Goal: Task Accomplishment & Management: Manage account settings

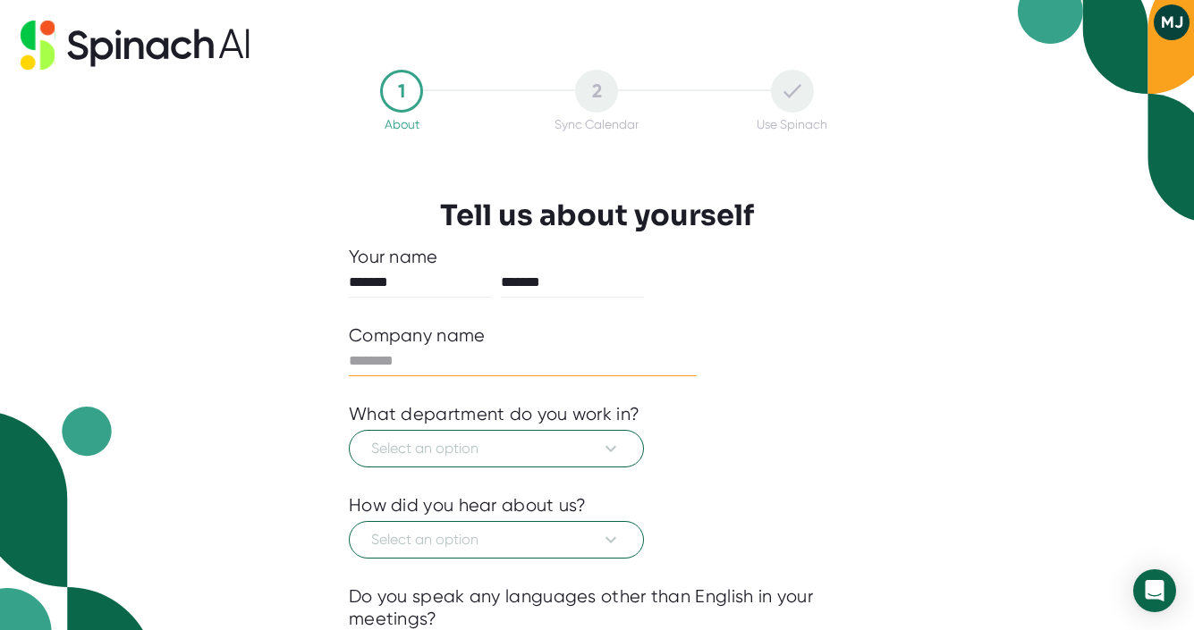
click at [469, 359] on input "text" at bounding box center [523, 361] width 348 height 29
type input "**********"
click at [465, 454] on span "Select an option" at bounding box center [496, 448] width 250 height 21
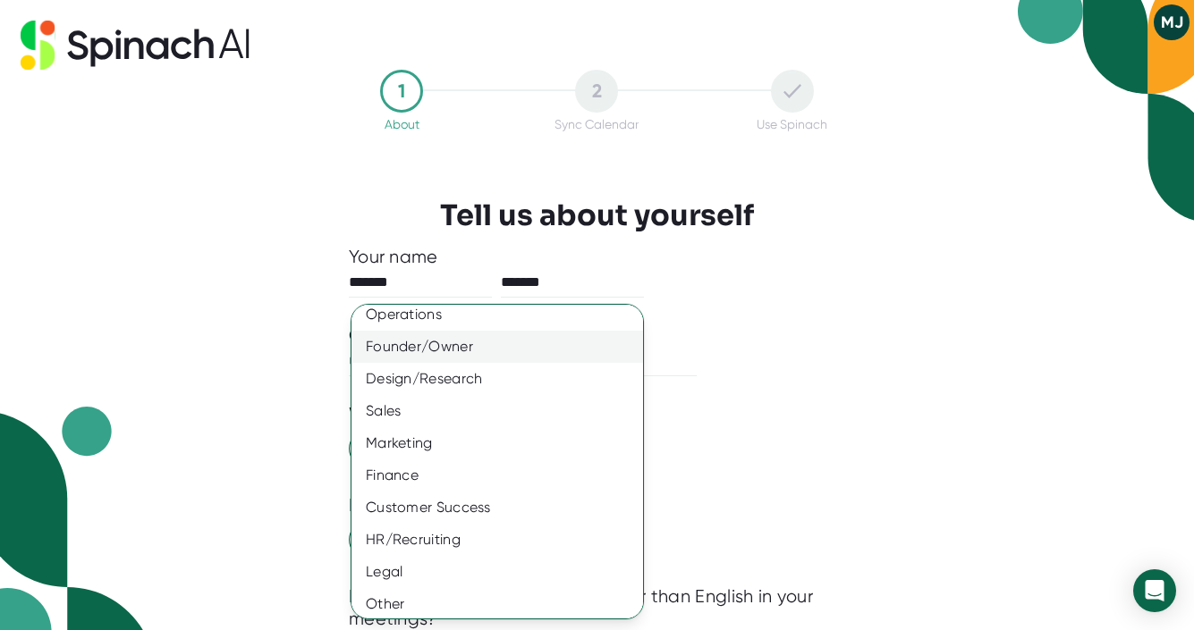
scroll to position [112, 0]
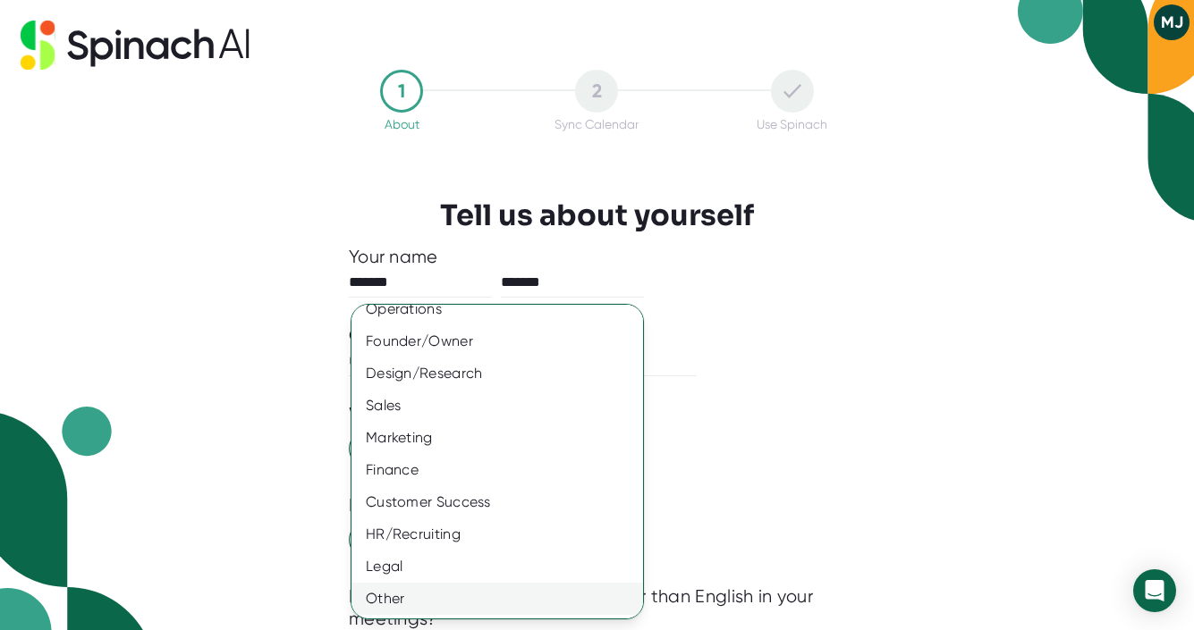
click at [460, 599] on div "Other" at bounding box center [496, 599] width 291 height 32
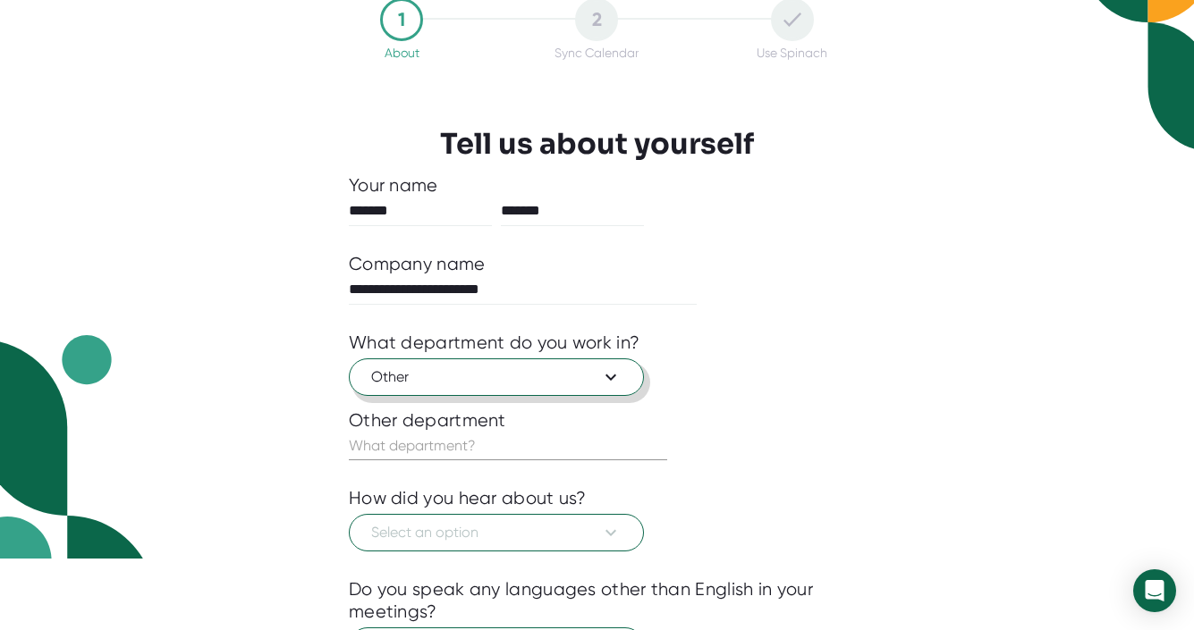
scroll to position [85, 0]
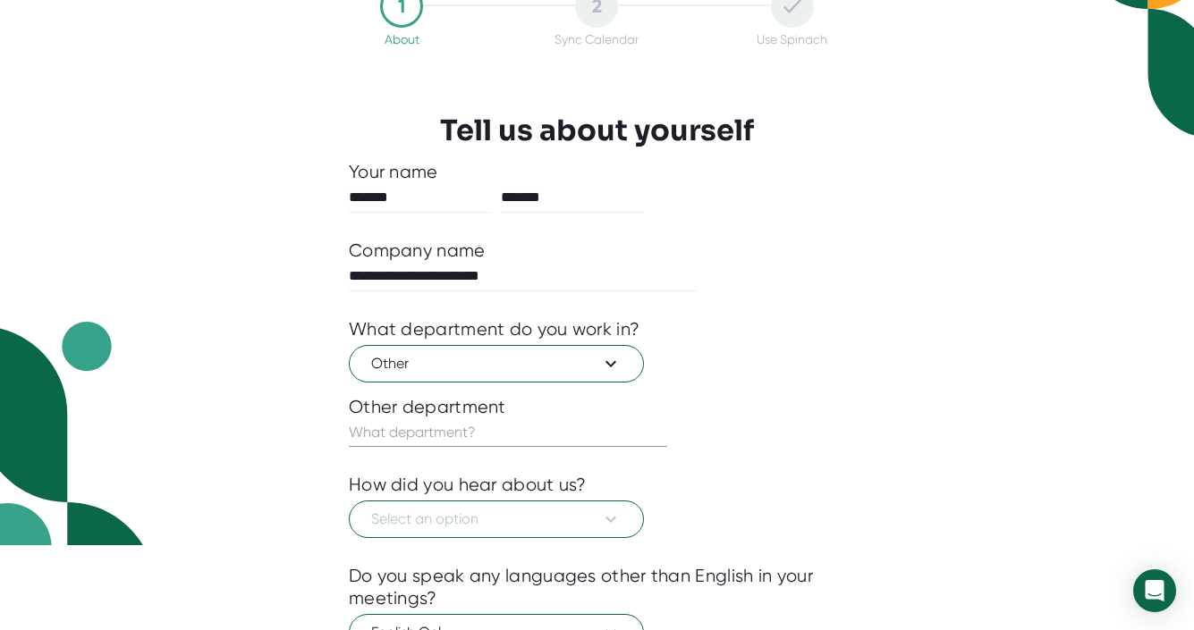
click at [505, 439] on input "text" at bounding box center [508, 432] width 318 height 29
type input "Student"
click at [506, 562] on div at bounding box center [597, 551] width 496 height 27
click at [506, 515] on span "Select an option" at bounding box center [496, 519] width 250 height 21
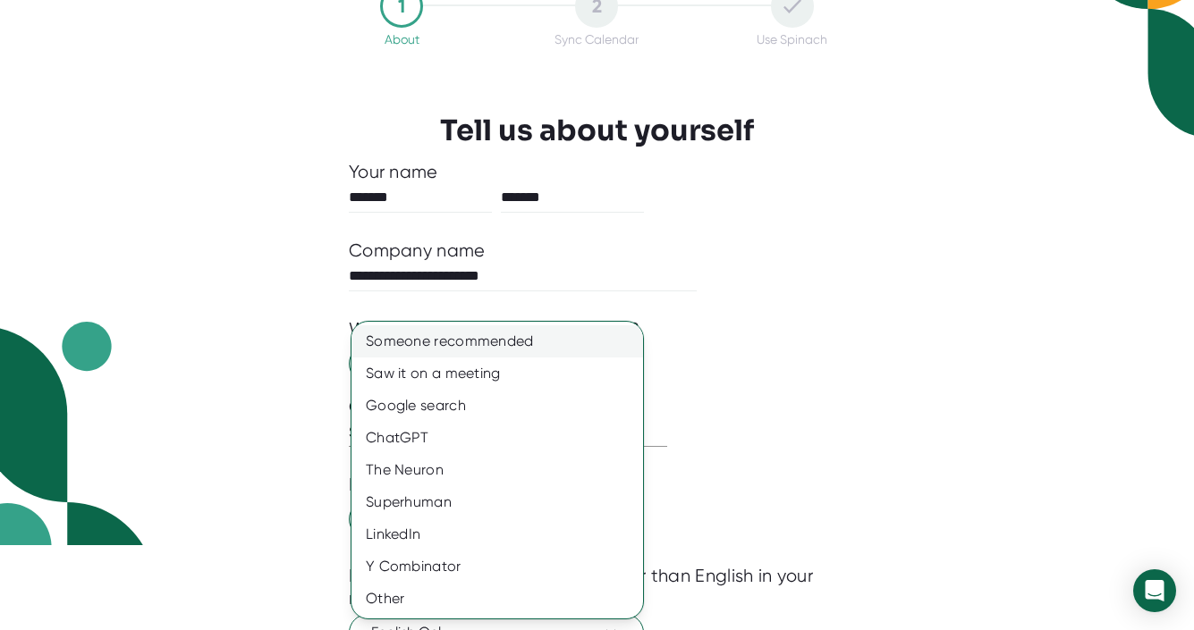
click at [507, 350] on div "Someone recommended" at bounding box center [496, 341] width 291 height 32
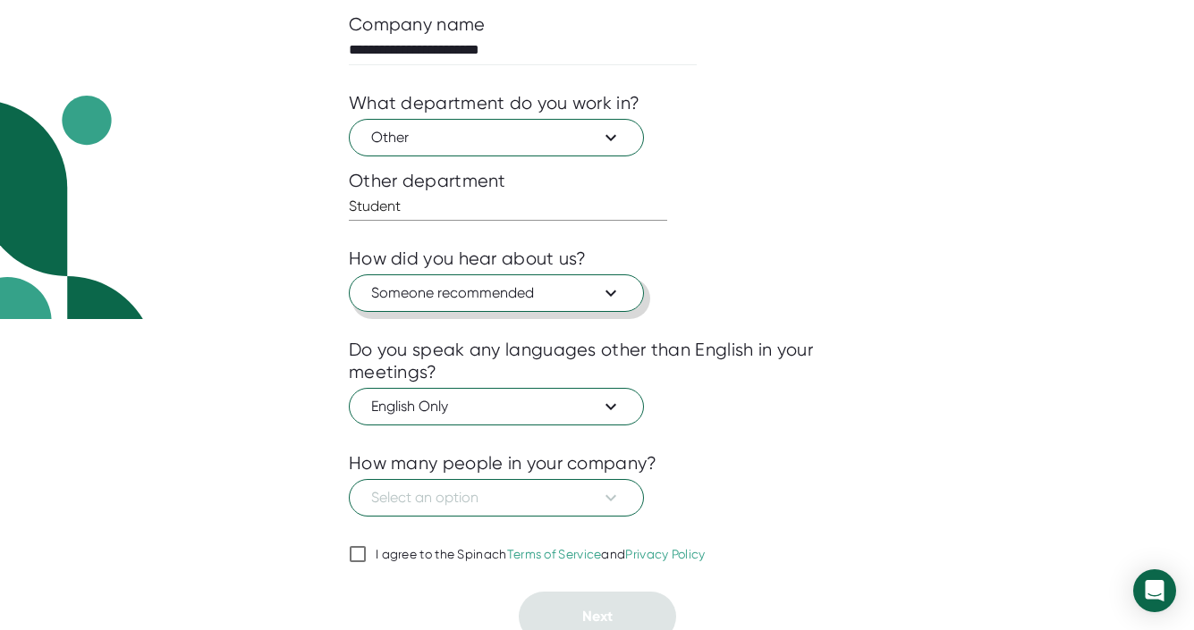
scroll to position [324, 0]
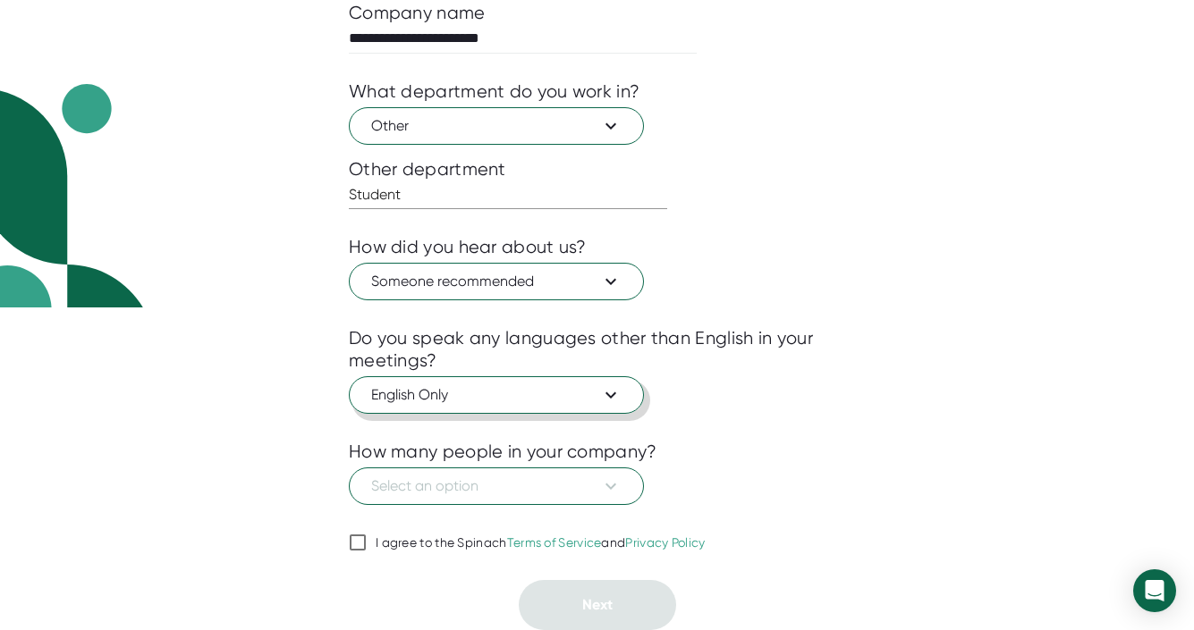
click at [575, 390] on span "English Only" at bounding box center [496, 394] width 250 height 21
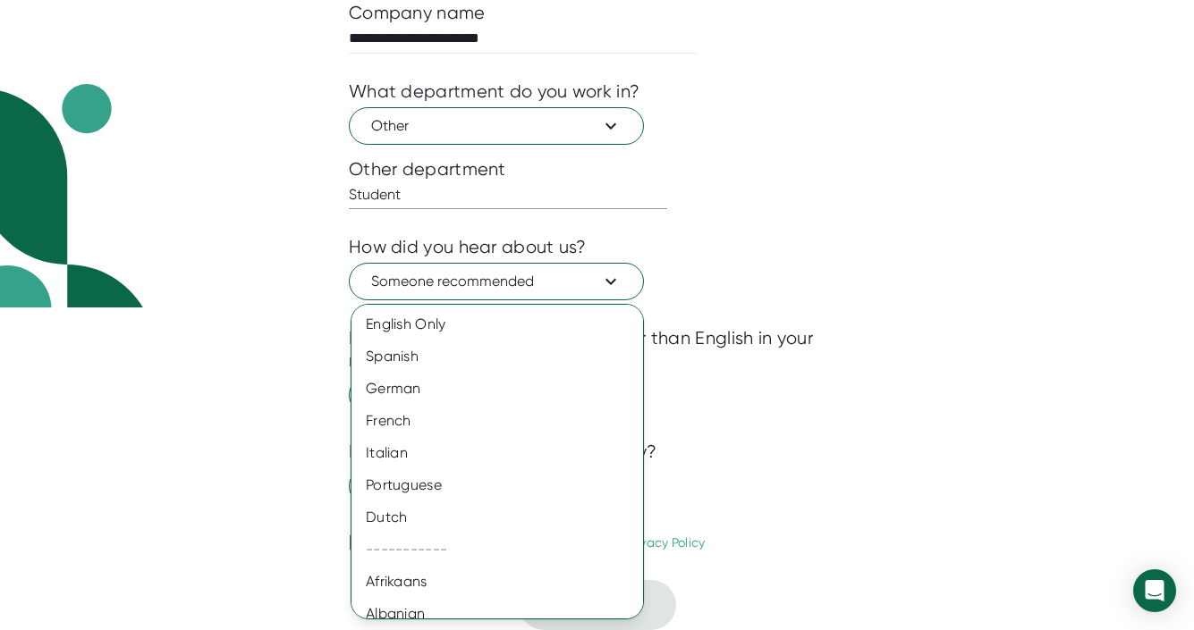
click at [811, 397] on div at bounding box center [597, 315] width 1194 height 630
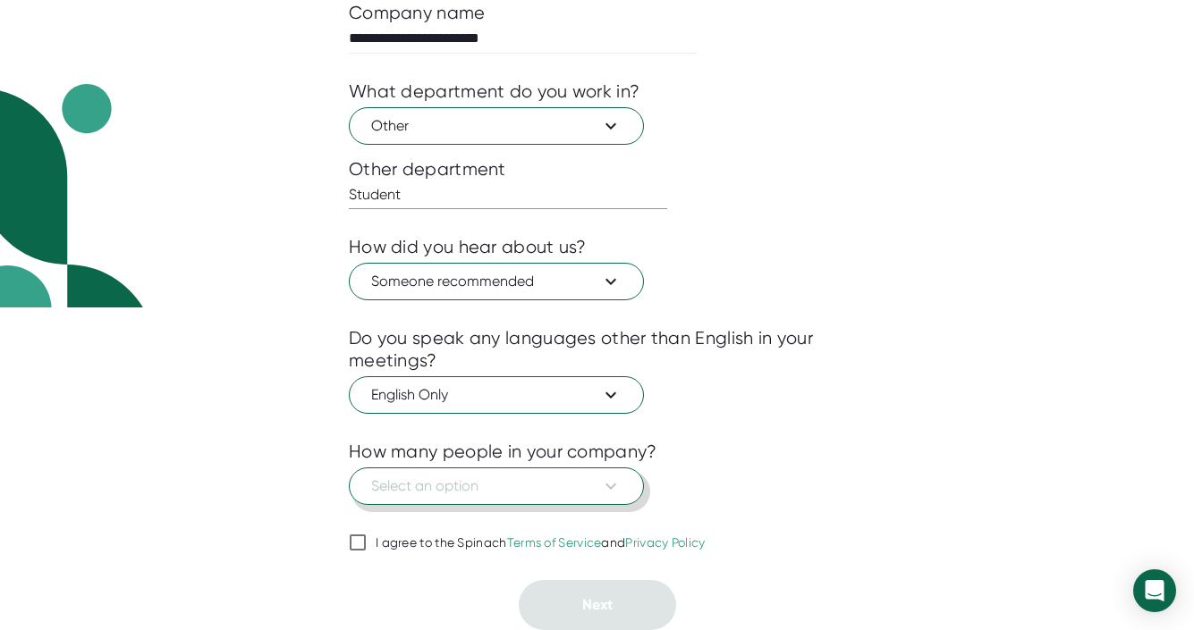
click at [556, 478] on span "Select an option" at bounding box center [496, 486] width 250 height 21
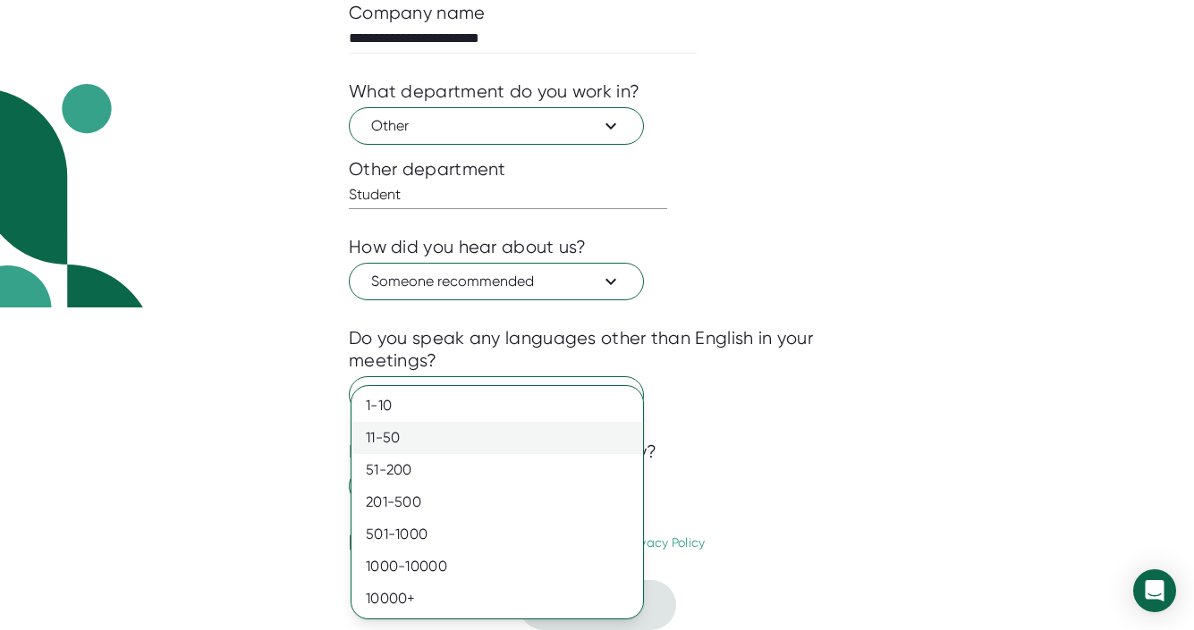
click at [553, 438] on div "11-50" at bounding box center [496, 438] width 291 height 32
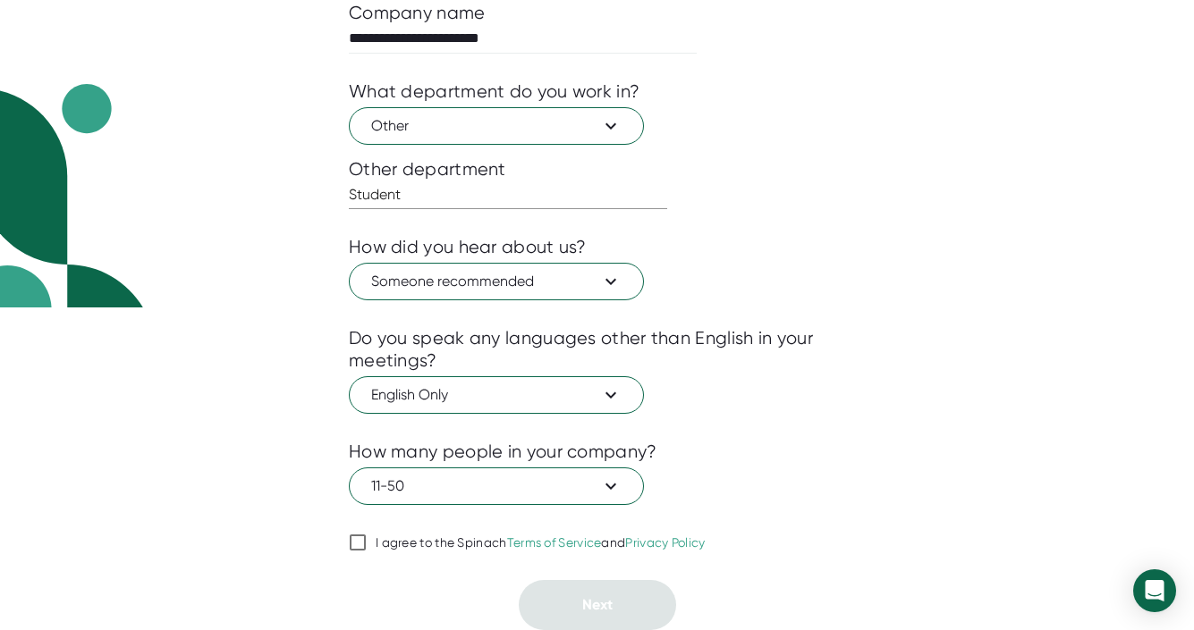
click at [431, 547] on div "I agree to the Spinach Terms of Service and Privacy Policy" at bounding box center [540, 544] width 330 height 16
click at [367, 547] on input "I agree to the Spinach Terms of Service and Privacy Policy" at bounding box center [358, 542] width 18 height 21
checkbox input "true"
click at [600, 600] on span "Next" at bounding box center [597, 604] width 30 height 17
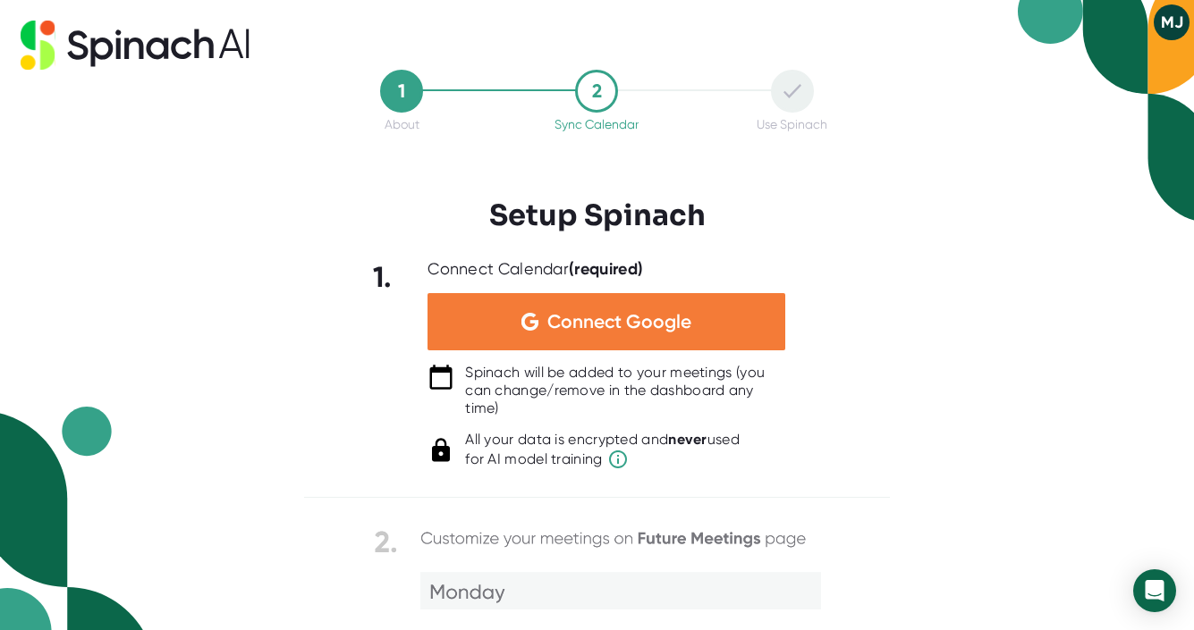
click at [668, 313] on span "Connect Google" at bounding box center [619, 322] width 144 height 18
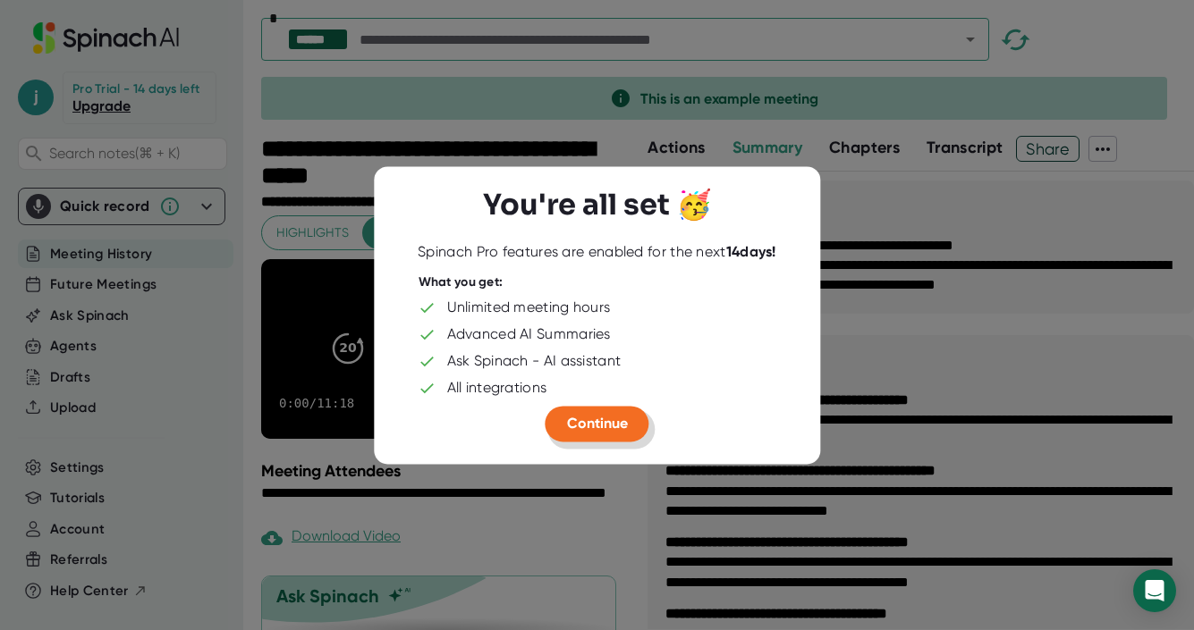
click at [617, 430] on span "Continue" at bounding box center [597, 423] width 61 height 17
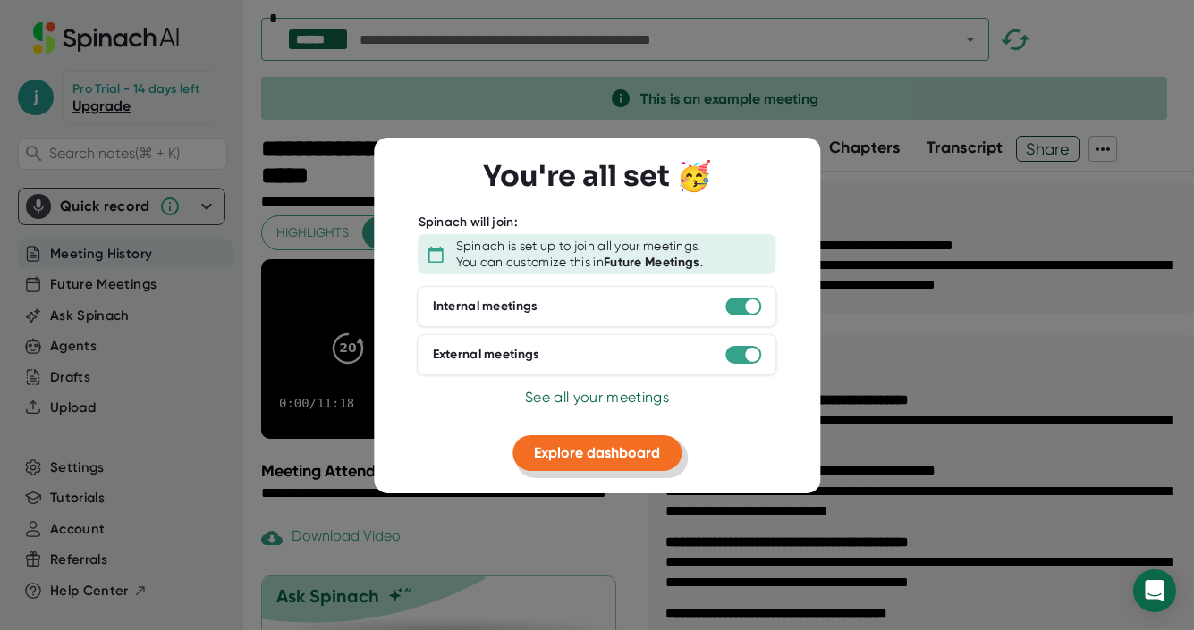
click at [615, 454] on span "Explore dashboard" at bounding box center [597, 452] width 126 height 17
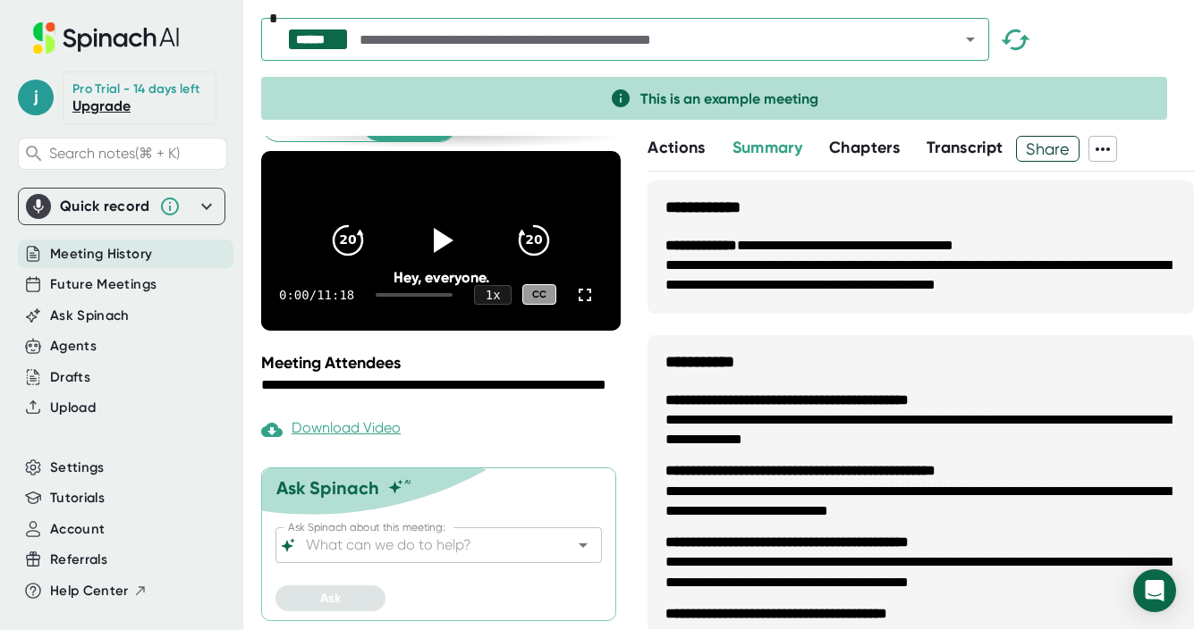
scroll to position [116, 0]
click at [133, 88] on div "Pro Trial - 14 days left" at bounding box center [135, 89] width 127 height 16
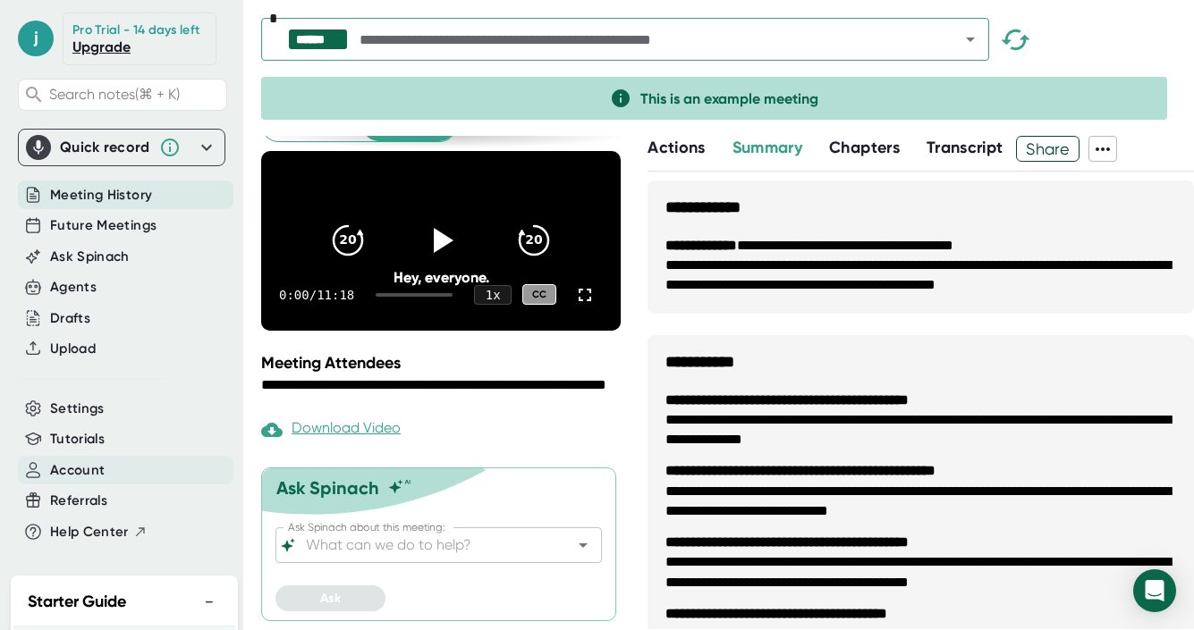
click at [131, 468] on div "Account" at bounding box center [125, 471] width 215 height 30
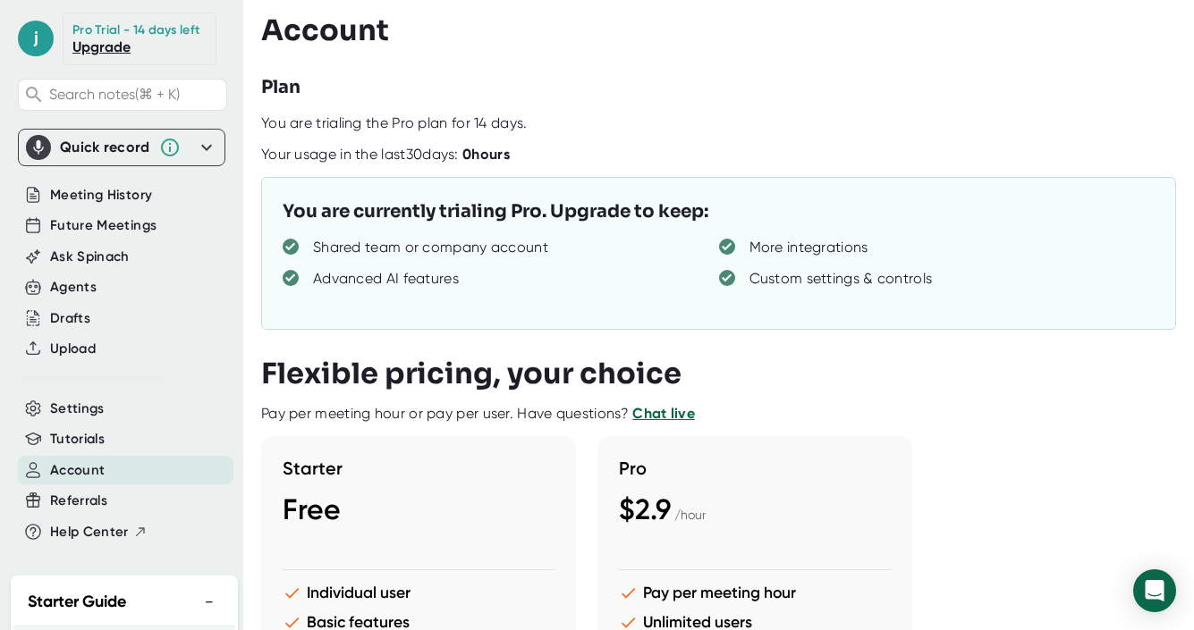
click at [145, 26] on div "Pro Trial - 14 days left" at bounding box center [135, 30] width 127 height 16
